Goal: Information Seeking & Learning: Learn about a topic

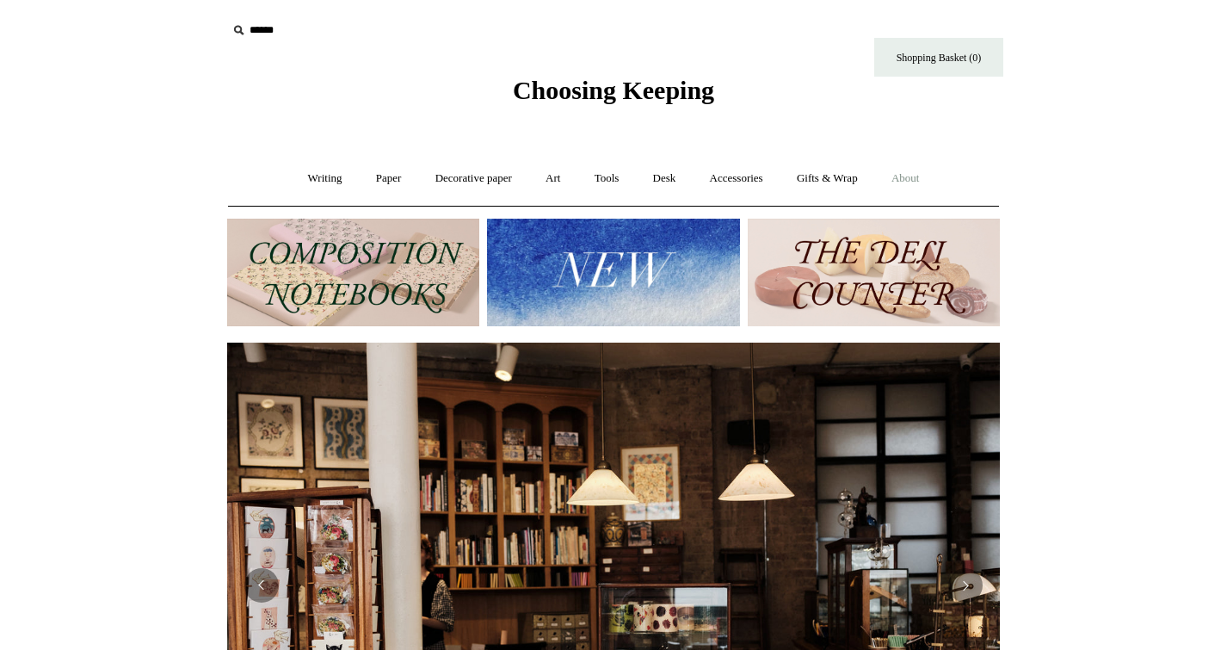
click at [927, 177] on link "About +" at bounding box center [905, 179] width 59 height 46
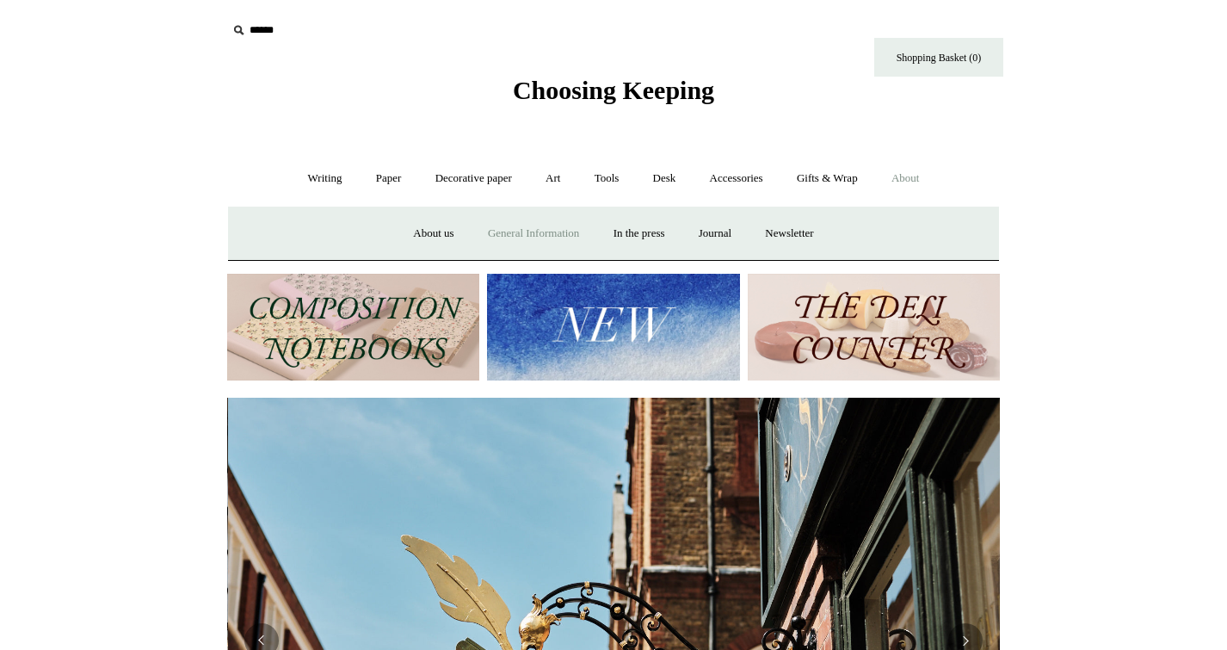
scroll to position [0, 773]
click at [510, 229] on link "General Information" at bounding box center [533, 234] width 122 height 46
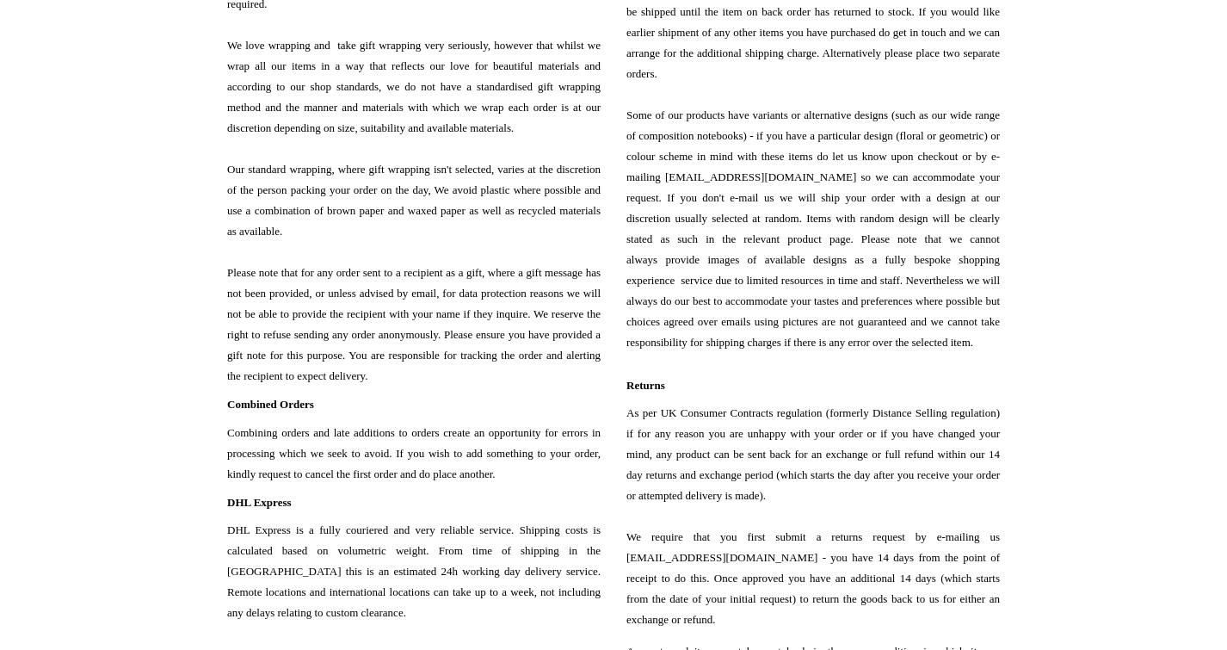
scroll to position [1984, 0]
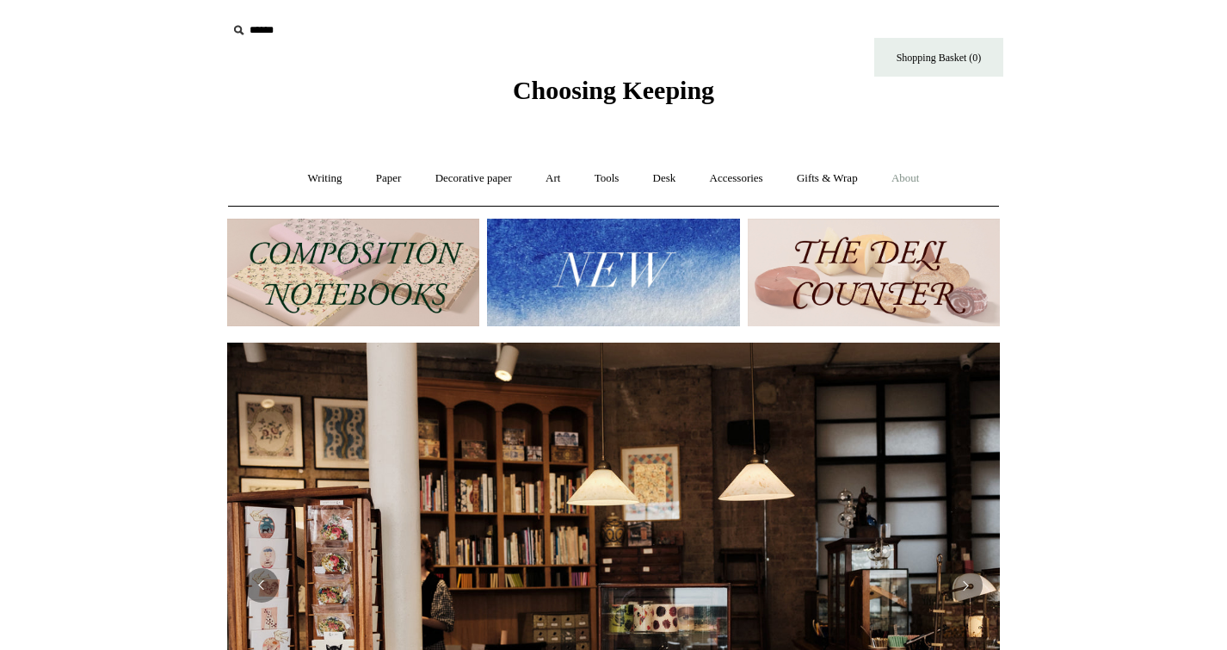
click at [920, 171] on link "About +" at bounding box center [905, 179] width 59 height 46
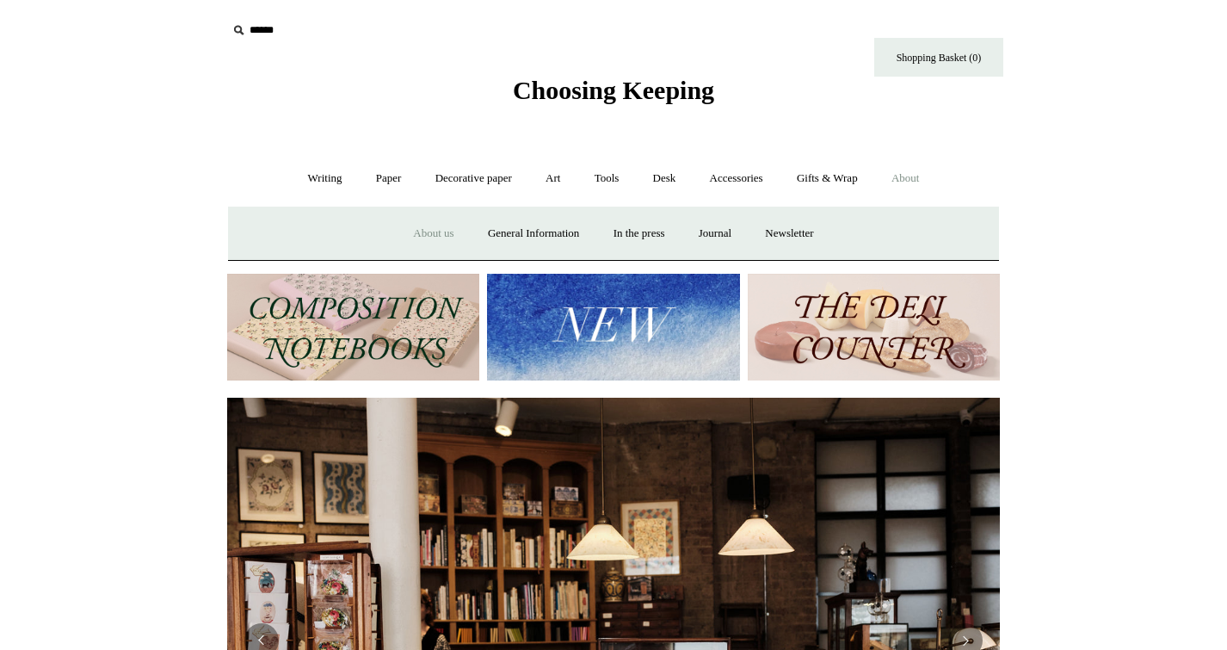
click at [440, 234] on link "About us" at bounding box center [432, 234] width 71 height 46
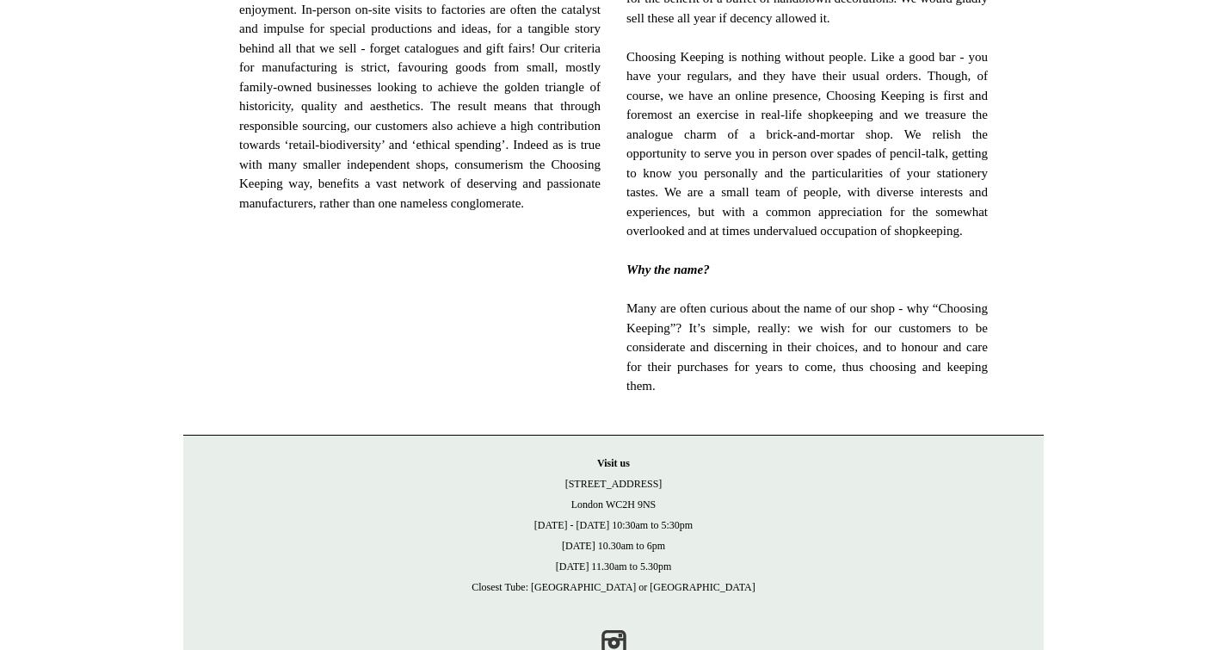
scroll to position [1137, 0]
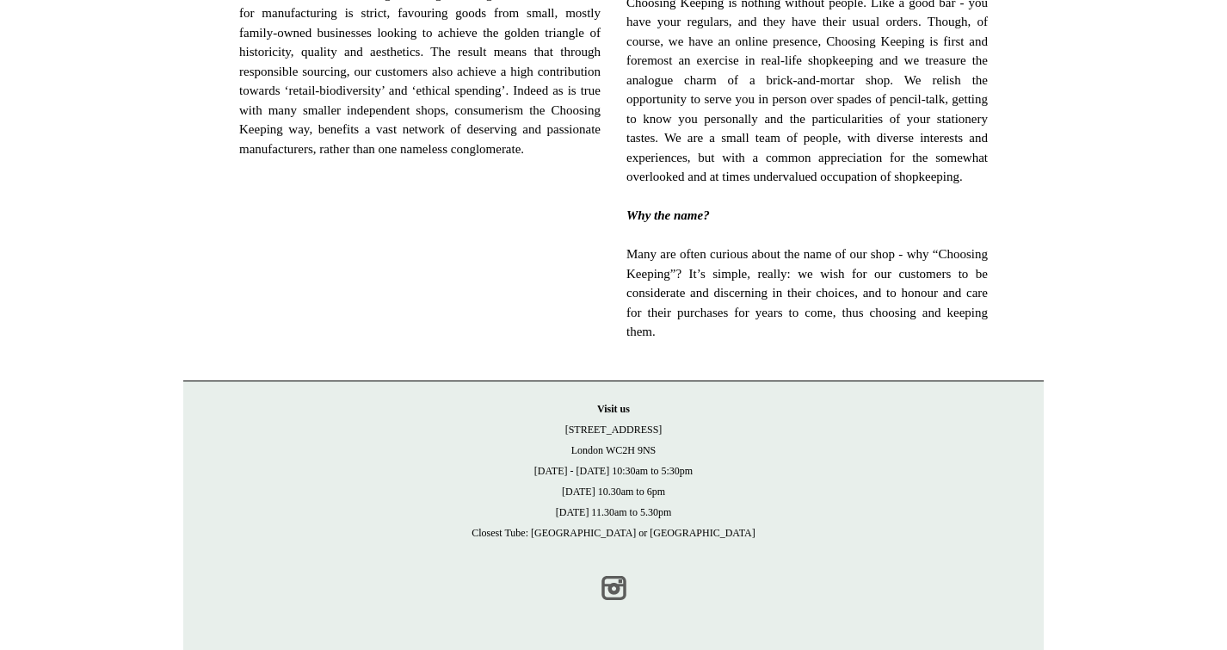
click at [612, 590] on link "Instagram" at bounding box center [613, 588] width 38 height 38
